Goal: Navigation & Orientation: Find specific page/section

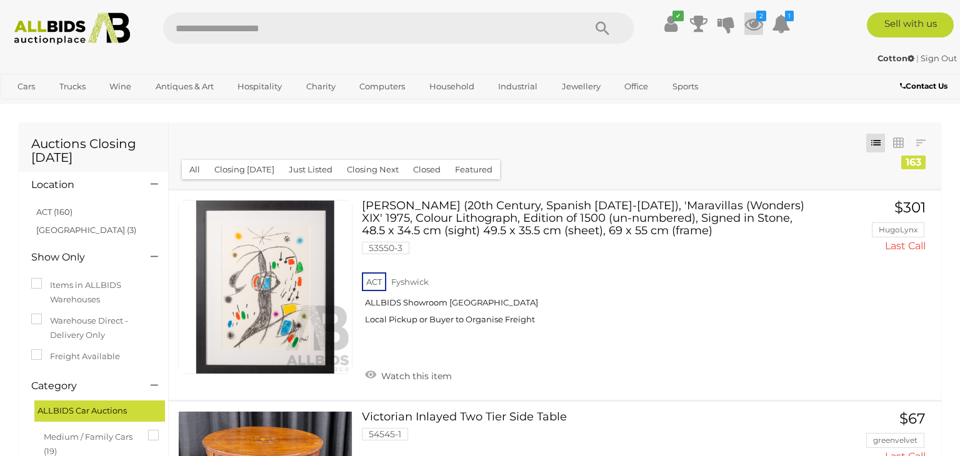
click at [748, 30] on icon at bounding box center [753, 23] width 19 height 22
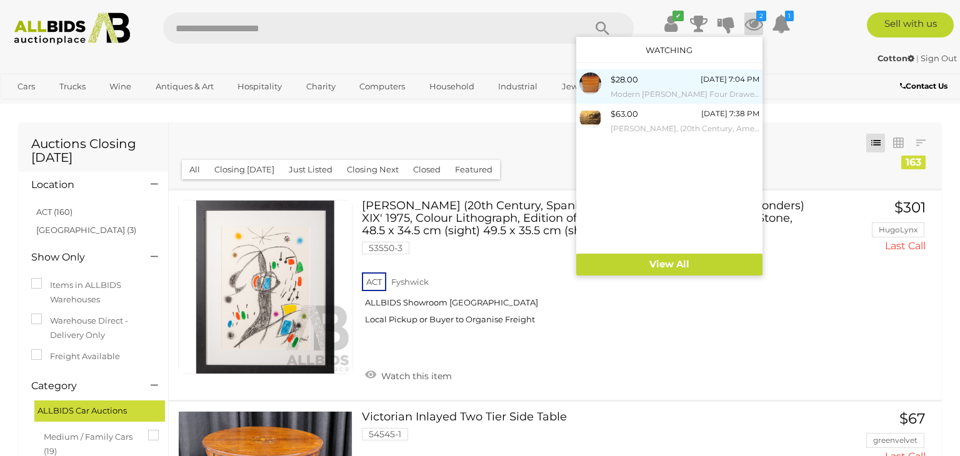
click at [641, 93] on small "Modern [PERSON_NAME] Four Drawer Chest" at bounding box center [685, 94] width 149 height 14
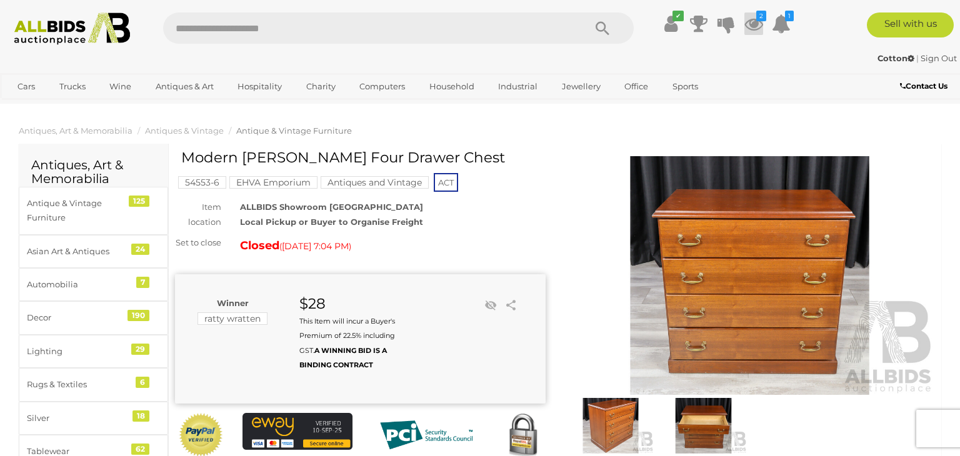
click at [761, 25] on icon at bounding box center [753, 23] width 19 height 22
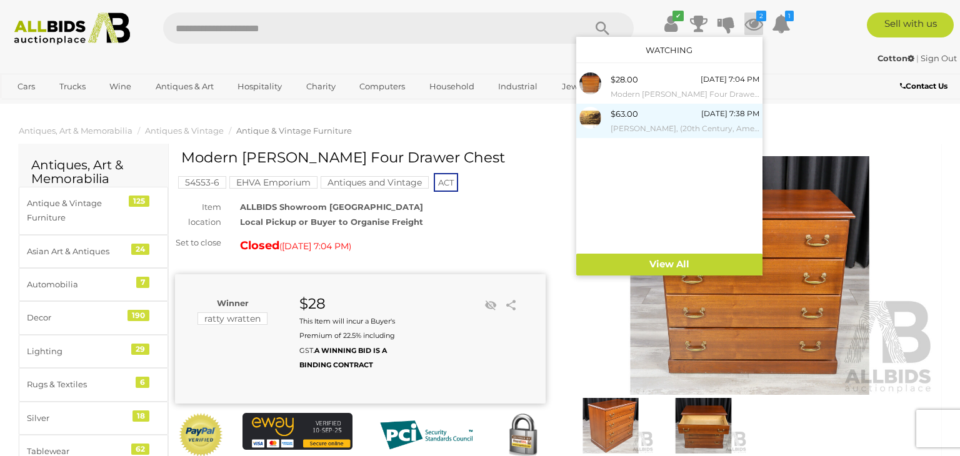
click at [648, 125] on small "[PERSON_NAME], (20th Century, American, 1970-), Dark Wave (Obey), Original Sign…" at bounding box center [685, 129] width 149 height 14
